Goal: Task Accomplishment & Management: Complete application form

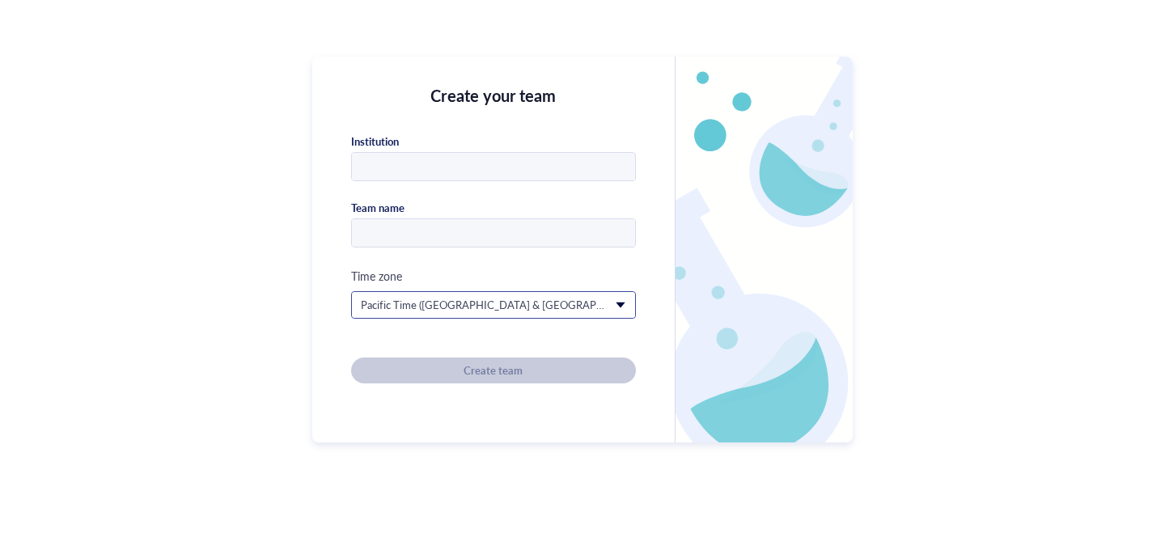
click at [536, 307] on span "Pacific Time ([GEOGRAPHIC_DATA] & [GEOGRAPHIC_DATA]) (GMT-08:00)" at bounding box center [492, 305] width 262 height 15
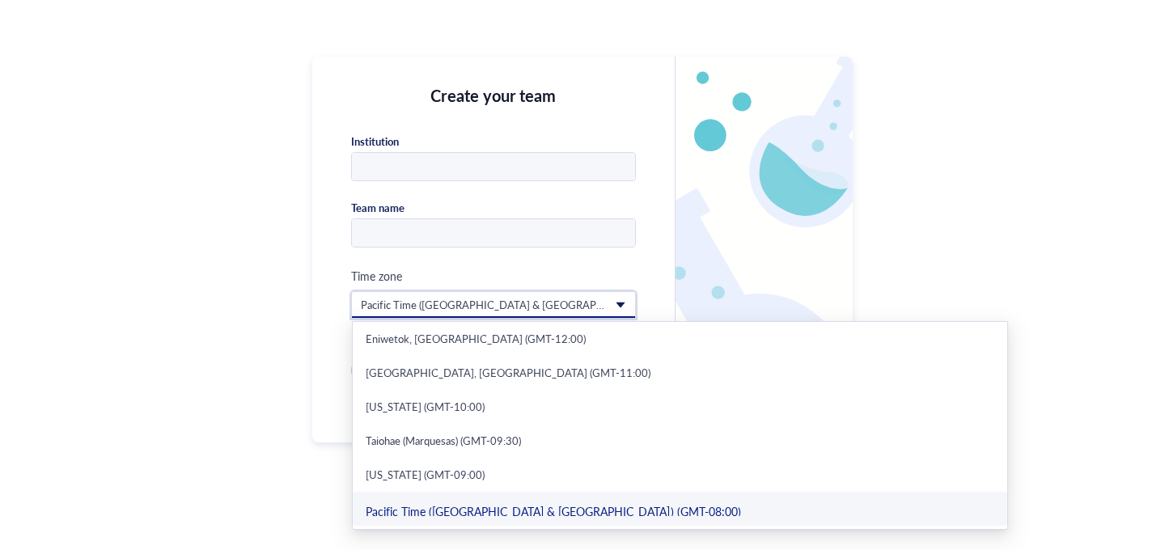
click at [908, 201] on div "Create your team Institution Team name Time zone Pacific Time ([GEOGRAPHIC_DATA…" at bounding box center [582, 275] width 1165 height 550
